Goal: Task Accomplishment & Management: Manage account settings

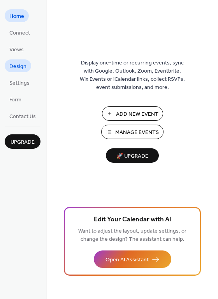
click at [20, 67] on span "Design" at bounding box center [17, 67] width 17 height 8
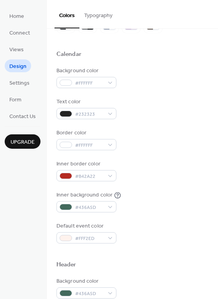
scroll to position [47, 0]
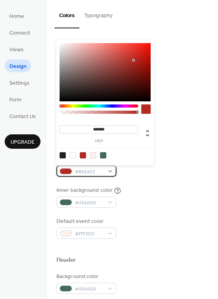
click at [110, 171] on div "#B42A22" at bounding box center [86, 170] width 60 height 11
click at [104, 155] on div at bounding box center [103, 155] width 6 height 6
type input "*******"
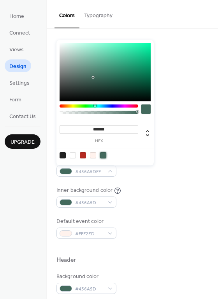
click at [150, 180] on div "Background color #FFFFFF Text color #232323 Border color #FFFFFF Inner border c…" at bounding box center [131, 150] width 151 height 177
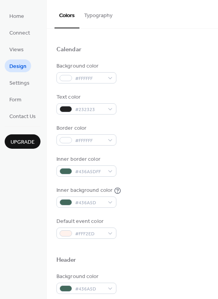
scroll to position [81, 0]
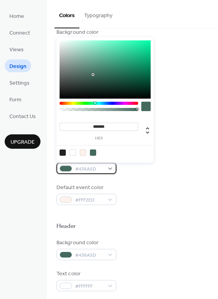
click at [112, 171] on div "#436A5D" at bounding box center [86, 168] width 60 height 11
click at [73, 154] on div at bounding box center [73, 153] width 6 height 6
type input "*******"
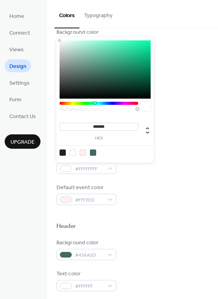
scroll to position [129, 0]
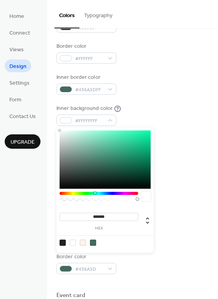
click at [176, 153] on div "Default event color #FFF2ED" at bounding box center [131, 146] width 151 height 21
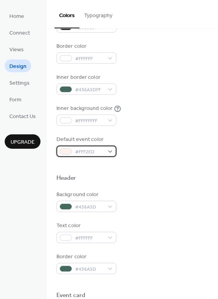
click at [111, 151] on div "#FFF2ED" at bounding box center [86, 151] width 60 height 11
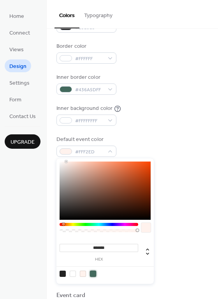
click at [93, 273] on div at bounding box center [93, 274] width 6 height 6
type input "*******"
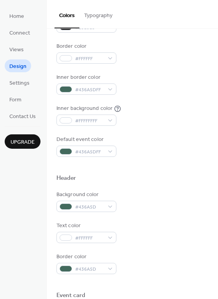
click at [157, 148] on div "Default event color #436A5DFF" at bounding box center [131, 146] width 151 height 21
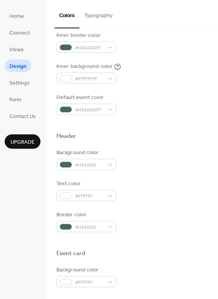
scroll to position [171, 0]
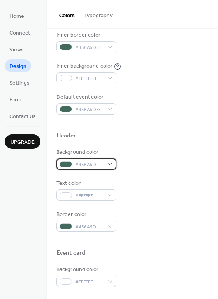
click at [109, 163] on div "#436A5D" at bounding box center [86, 163] width 60 height 11
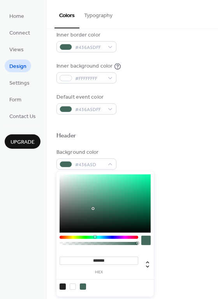
click at [140, 162] on div "Background color #436A5D" at bounding box center [131, 158] width 151 height 21
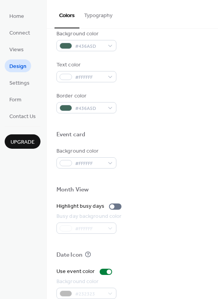
scroll to position [291, 0]
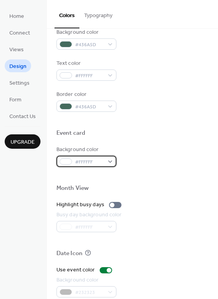
click at [111, 161] on div "#FFFFFF" at bounding box center [86, 161] width 60 height 11
click at [146, 146] on div "Background color #FFFFFF" at bounding box center [131, 156] width 151 height 21
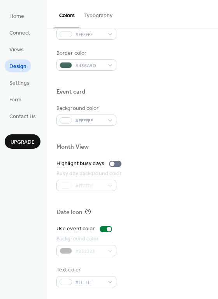
scroll to position [0, 0]
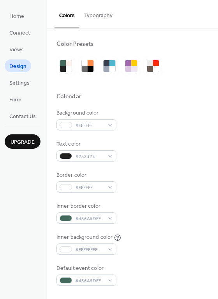
click at [98, 22] on button "Typography" at bounding box center [98, 14] width 38 height 28
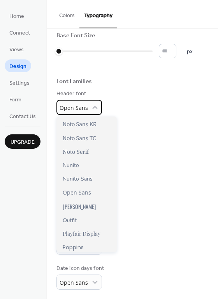
scroll to position [356, 0]
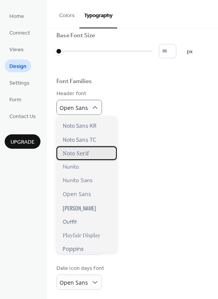
click at [83, 157] on div "Noto Serif" at bounding box center [86, 153] width 60 height 14
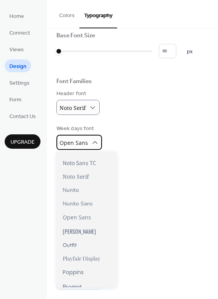
scroll to position [383, 0]
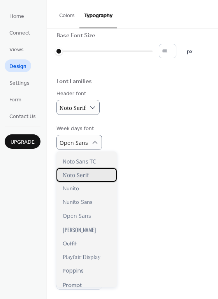
click at [85, 176] on span "Noto Serif" at bounding box center [76, 174] width 26 height 7
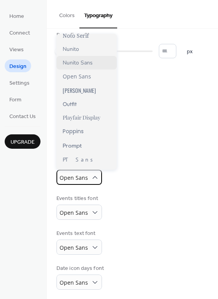
scroll to position [406, 0]
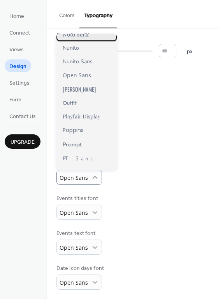
click at [82, 40] on div "Noto Serif" at bounding box center [86, 35] width 60 height 14
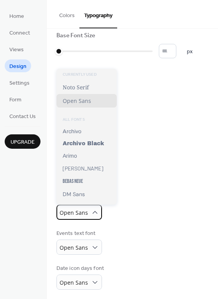
click at [85, 213] on span "Open Sans" at bounding box center [73, 212] width 28 height 7
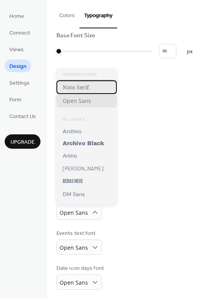
click at [83, 86] on span "Noto Serif" at bounding box center [76, 87] width 26 height 7
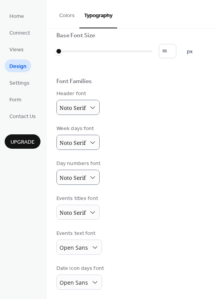
scroll to position [46, 0]
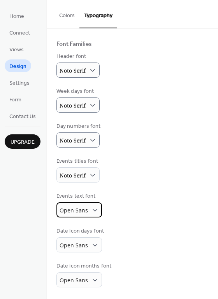
click at [85, 202] on body "Home Connect Views Design Settings Form Contact Us Upgrade Design Upgrade Color…" at bounding box center [109, 149] width 218 height 299
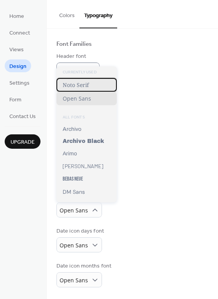
click at [82, 84] on span "Noto Serif" at bounding box center [76, 84] width 26 height 7
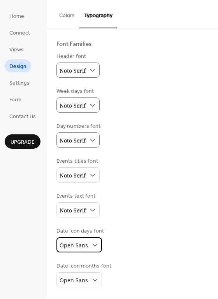
click at [85, 243] on span "Open Sans" at bounding box center [73, 245] width 28 height 7
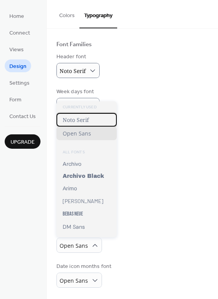
drag, startPoint x: 84, startPoint y: 120, endPoint x: 90, endPoint y: 181, distance: 60.5
click at [84, 120] on span "Noto Serif" at bounding box center [76, 119] width 26 height 7
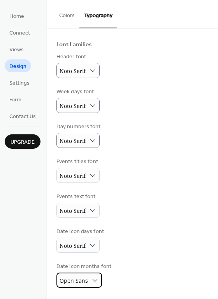
click at [87, 279] on div "Open Sans" at bounding box center [78, 280] width 45 height 15
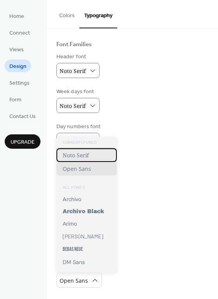
click at [82, 155] on span "Noto Serif" at bounding box center [76, 154] width 26 height 7
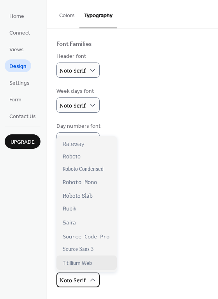
scroll to position [565, 0]
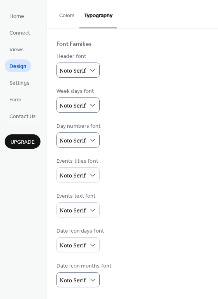
click at [148, 241] on div "Date icon days font Noto Serif" at bounding box center [131, 239] width 151 height 25
click at [26, 86] on span "Settings" at bounding box center [19, 83] width 20 height 8
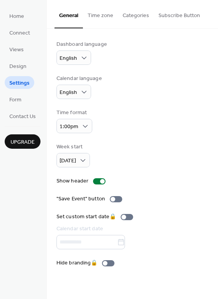
click at [102, 16] on button "Time zone" at bounding box center [100, 14] width 35 height 28
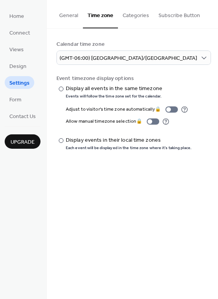
click at [130, 15] on button "Categories" at bounding box center [136, 14] width 36 height 28
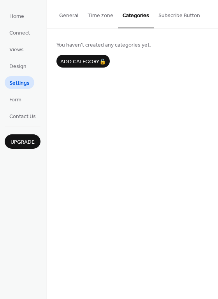
click at [174, 16] on button "Subscribe Button" at bounding box center [178, 14] width 51 height 28
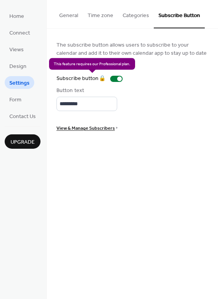
click at [116, 78] on div "Subscribe button 🔒" at bounding box center [90, 79] width 69 height 8
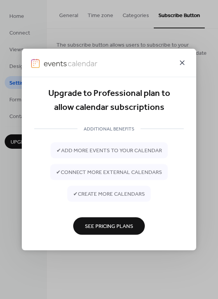
click at [183, 59] on icon at bounding box center [181, 62] width 9 height 9
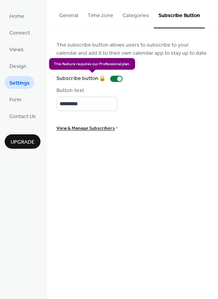
click at [115, 79] on div "Subscribe button 🔒" at bounding box center [90, 79] width 69 height 8
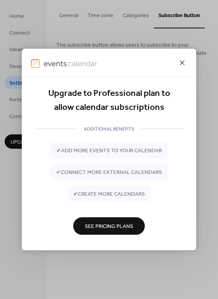
click at [180, 59] on icon at bounding box center [181, 62] width 9 height 9
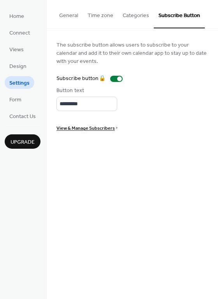
click at [62, 14] on button "General" at bounding box center [68, 14] width 28 height 28
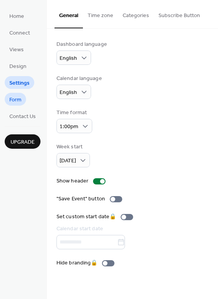
click at [19, 101] on span "Form" at bounding box center [15, 100] width 12 height 8
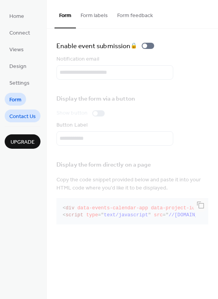
click at [24, 118] on span "Contact Us" at bounding box center [22, 117] width 26 height 8
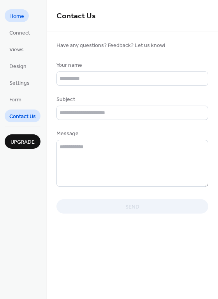
click at [16, 18] on span "Home" at bounding box center [16, 16] width 15 height 8
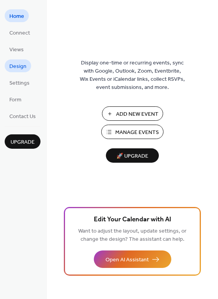
click at [20, 68] on span "Design" at bounding box center [17, 67] width 17 height 8
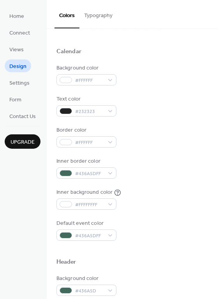
scroll to position [48, 0]
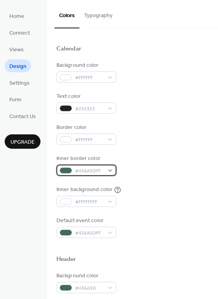
click at [110, 170] on div "#436A5DFF" at bounding box center [86, 170] width 60 height 11
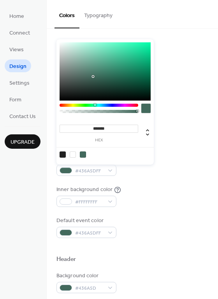
click at [110, 126] on input "*******" at bounding box center [98, 129] width 78 height 8
click at [70, 127] on input "*******" at bounding box center [98, 129] width 78 height 8
paste input
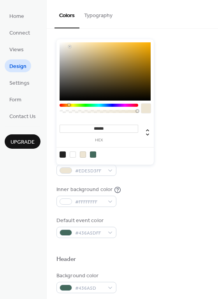
type input "*******"
click at [159, 180] on div "Background color #FFFFFF Text color #232323 Border color #FFFFFF Inner border c…" at bounding box center [131, 149] width 151 height 177
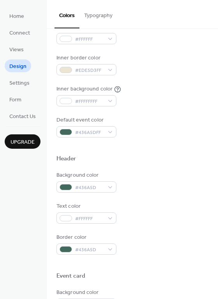
scroll to position [150, 0]
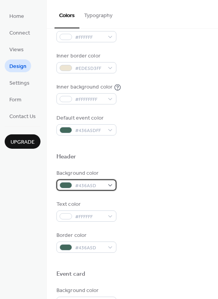
click at [110, 185] on div "#436A5D" at bounding box center [86, 184] width 60 height 11
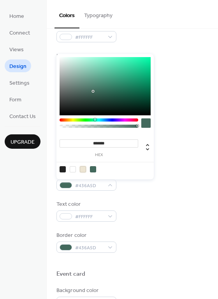
click at [84, 169] on div at bounding box center [83, 169] width 6 height 6
type input "*******"
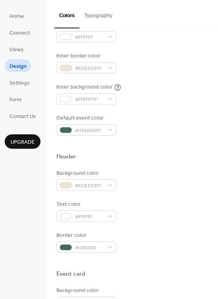
click at [156, 209] on div "Text color #FFFFFF" at bounding box center [131, 210] width 151 height 21
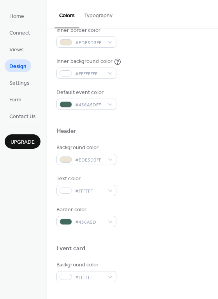
scroll to position [177, 0]
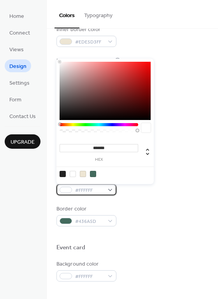
click at [111, 191] on div "#FFFFFF" at bounding box center [86, 189] width 60 height 11
click at [61, 173] on div at bounding box center [62, 174] width 6 height 6
type input "*******"
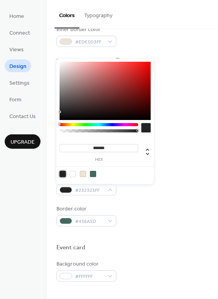
click at [153, 220] on div "Border color #436A5D" at bounding box center [131, 215] width 151 height 21
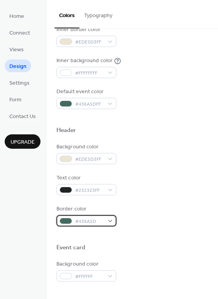
click at [111, 220] on div "#436A5D" at bounding box center [86, 220] width 60 height 11
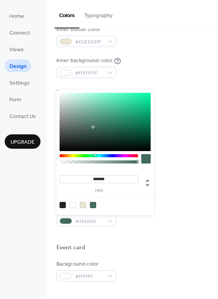
click at [82, 205] on div at bounding box center [83, 205] width 6 height 6
type input "*******"
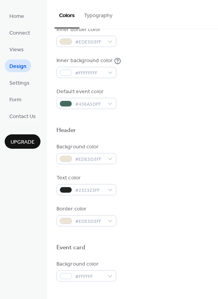
click at [165, 218] on div "Border color #EDE5D3FF" at bounding box center [131, 215] width 151 height 21
click at [108, 103] on div "#436A5DFF" at bounding box center [86, 103] width 60 height 11
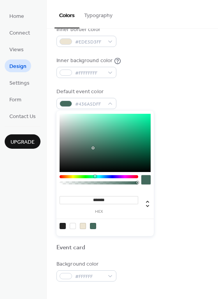
click at [142, 101] on div "Default event color #436A5DFF" at bounding box center [131, 98] width 151 height 21
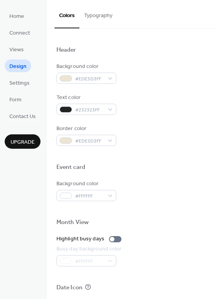
scroll to position [261, 0]
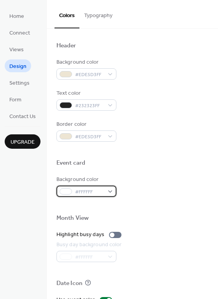
click at [110, 191] on div "#FFFFFF" at bounding box center [86, 191] width 60 height 11
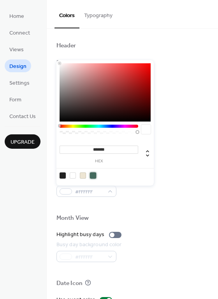
click at [94, 175] on div at bounding box center [93, 175] width 6 height 6
type input "*******"
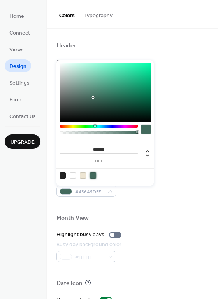
click at [167, 200] on div at bounding box center [131, 205] width 151 height 17
